Goal: Check status: Check status

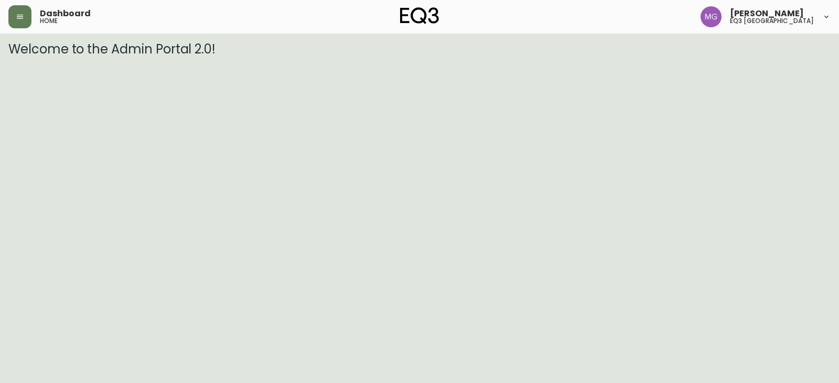
click at [18, 18] on icon "button" at bounding box center [20, 17] width 8 height 8
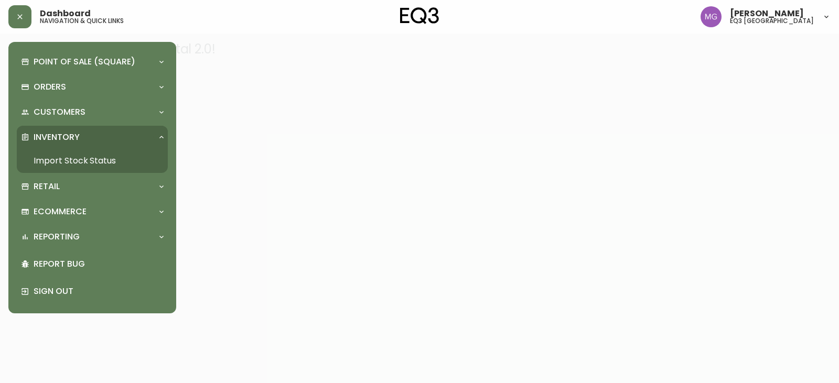
click at [59, 135] on p "Inventory" at bounding box center [57, 138] width 46 height 12
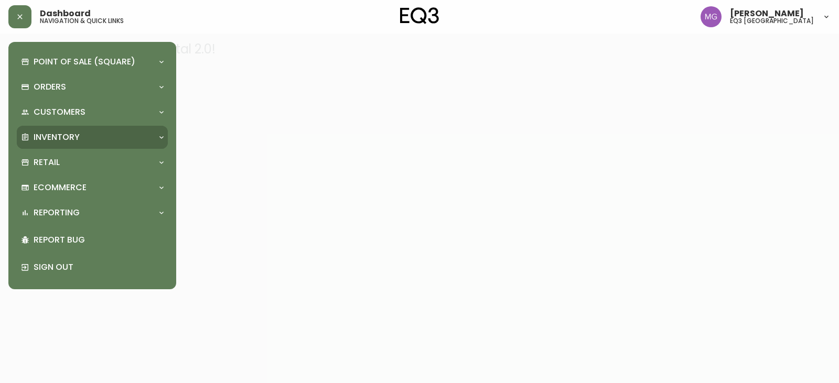
click at [62, 128] on div "Inventory" at bounding box center [92, 137] width 151 height 23
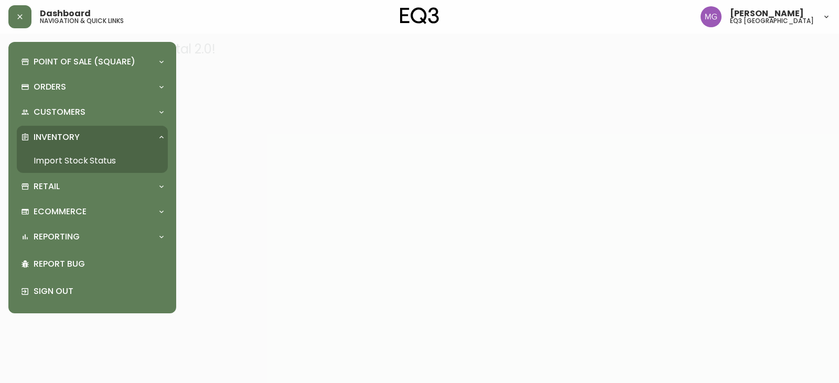
click at [60, 164] on link "Import Stock Status" at bounding box center [92, 161] width 151 height 24
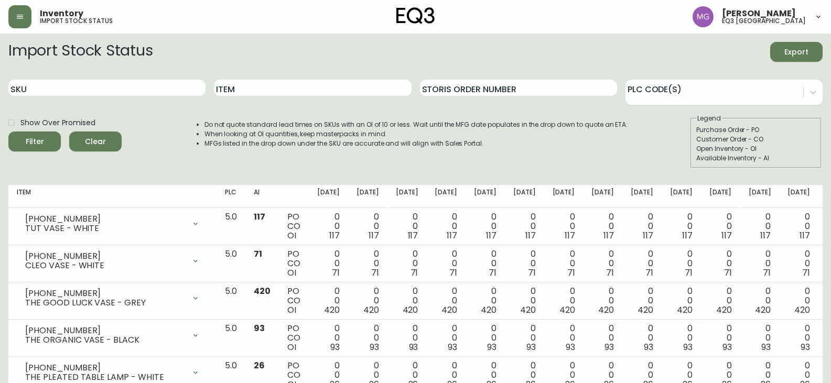
click at [62, 99] on div "SKU" at bounding box center [106, 88] width 197 height 34
click at [69, 86] on input "SKU" at bounding box center [106, 88] width 197 height 17
paste input "[PHONE_NUMBER]"
type input "[PHONE_NUMBER]"
click at [8, 132] on button "Filter" at bounding box center [34, 142] width 52 height 20
